Goal: Information Seeking & Learning: Learn about a topic

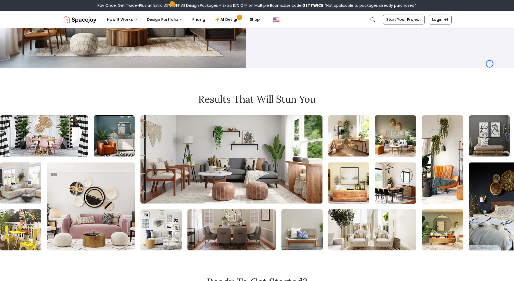
scroll to position [856, 0]
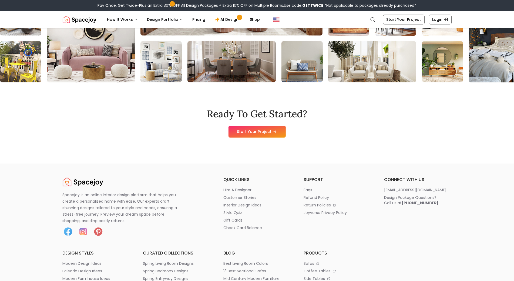
scroll to position [1032, 0]
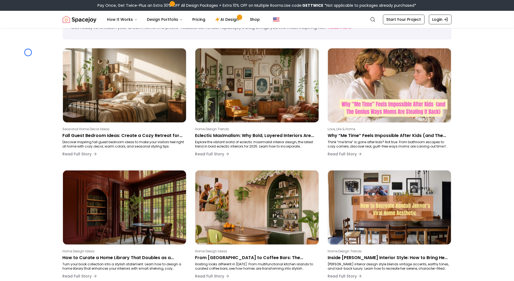
scroll to position [0, 0]
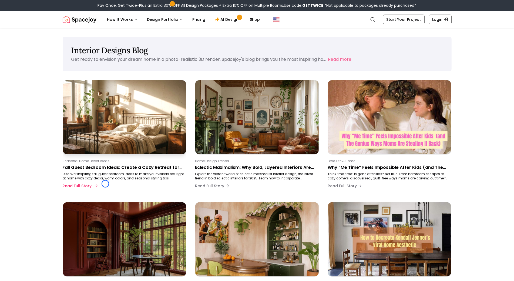
click at [105, 184] on div "Seasonal Home Decor Ideas Fall Guest Bedroom Ideas: Create a Cozy Retreat for Y…" at bounding box center [124, 175] width 122 height 32
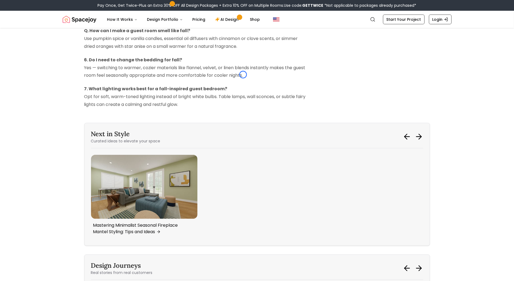
scroll to position [1926, 0]
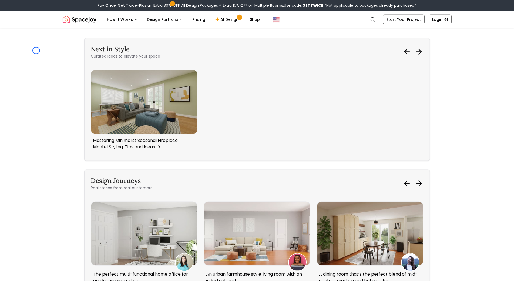
scroll to position [1981, 0]
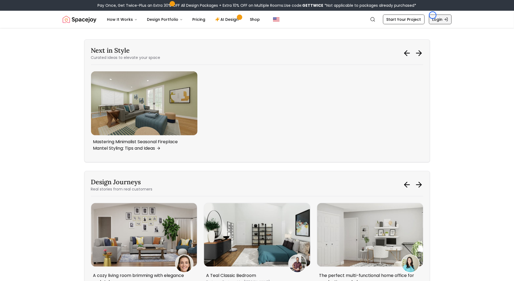
click at [433, 15] on link "Login" at bounding box center [440, 20] width 23 height 10
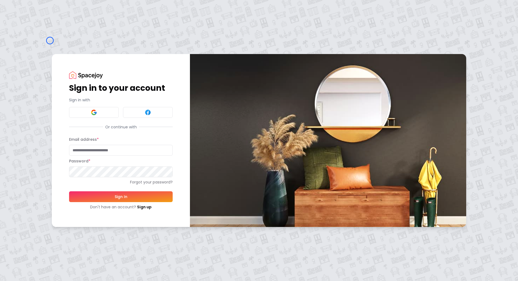
click at [50, 40] on div "Sign in to your account Sign in with Or continue with Email address * Password …" at bounding box center [259, 140] width 518 height 281
click at [37, 51] on div "Sign in to your account Sign in with Or continue with Email address * Password …" at bounding box center [259, 140] width 518 height 281
click at [144, 207] on link "Sign up" at bounding box center [144, 206] width 15 height 5
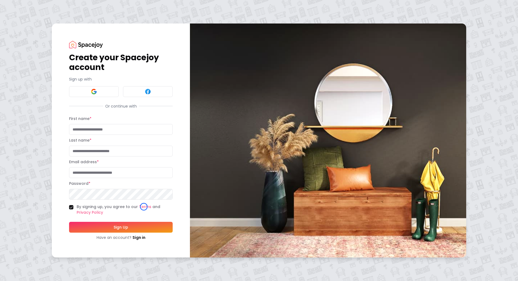
click at [42, 49] on div "Create your Spacejoy account Sign up with Or continue with First name * Last na…" at bounding box center [259, 140] width 518 height 281
click at [38, 52] on div "Create your Spacejoy account Sign up with Or continue with First name * Last na…" at bounding box center [259, 140] width 518 height 281
click at [141, 235] on link "Sign in" at bounding box center [139, 237] width 13 height 5
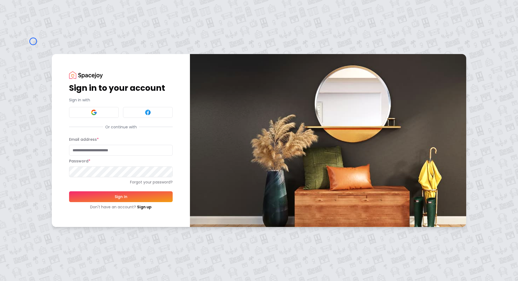
click at [33, 41] on div "Sign in to your account Sign in with Or continue with Email address * Password …" at bounding box center [259, 140] width 518 height 281
click at [32, 37] on div "Sign in to your account Sign in with Or continue with Email address * Password …" at bounding box center [259, 140] width 518 height 281
click at [137, 207] on link "Sign up" at bounding box center [144, 206] width 15 height 5
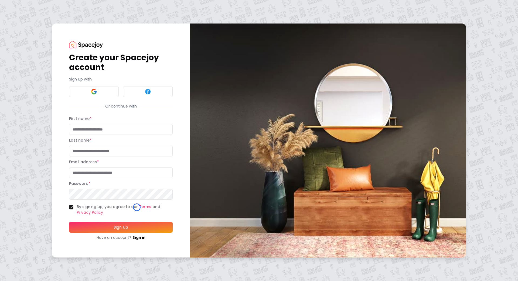
click at [139, 207] on link "Terms" at bounding box center [145, 206] width 12 height 5
click at [76, 42] on img at bounding box center [86, 44] width 34 height 7
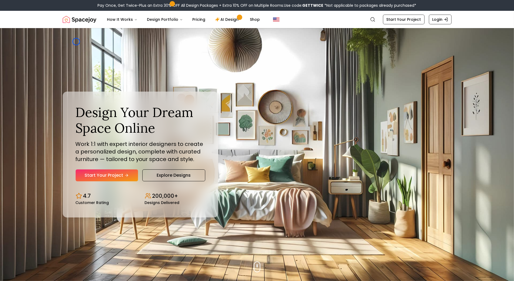
click at [76, 42] on div "Design Your Dream Space Online Work 1:1 with expert interior designers to creat…" at bounding box center [257, 154] width 415 height 253
click at [54, 49] on div "Design Your Dream Space Online Work 1:1 with expert interior designers to creat…" at bounding box center [257, 154] width 415 height 253
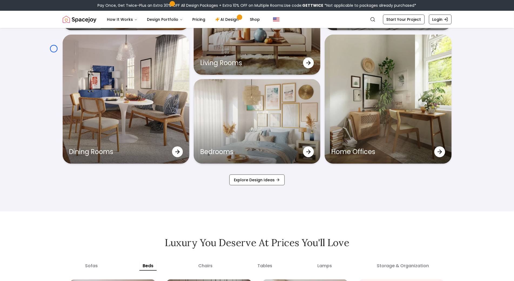
scroll to position [1857, 0]
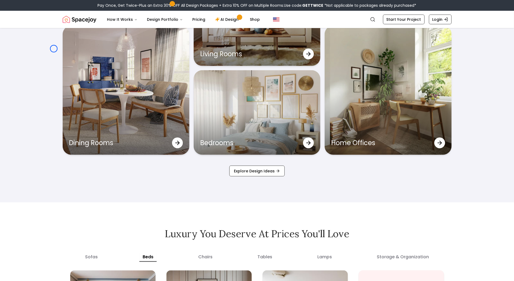
click at [54, 49] on div "See How Our Design Service Transforms Spaces Outdoor Spaces Living Rooms Nurser…" at bounding box center [257, 45] width 415 height 313
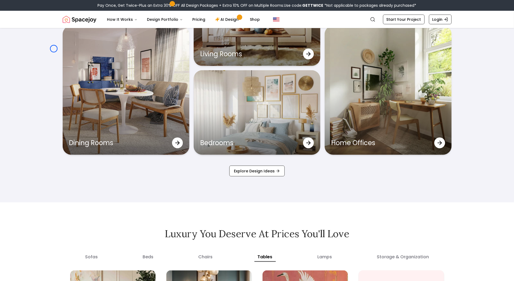
scroll to position [2982, 0]
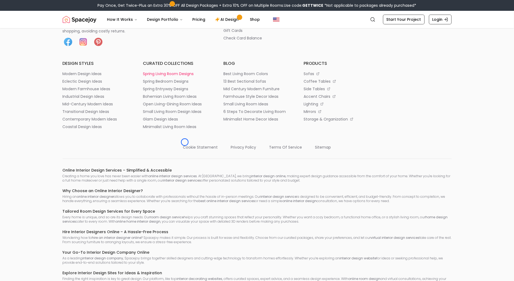
click at [185, 76] on p "spring living room designs" at bounding box center [168, 73] width 51 height 5
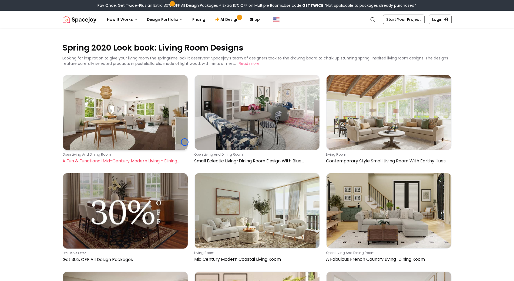
click at [185, 142] on img at bounding box center [125, 112] width 125 height 75
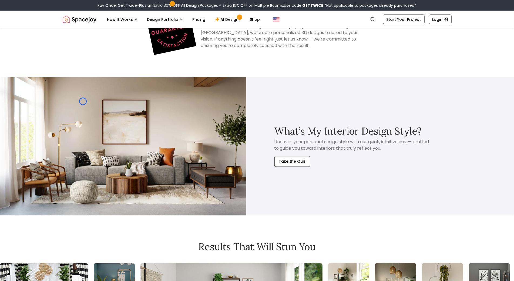
scroll to position [694, 0]
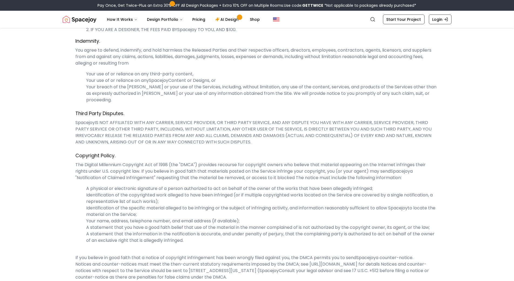
scroll to position [2010, 0]
